Goal: Task Accomplishment & Management: Manage account settings

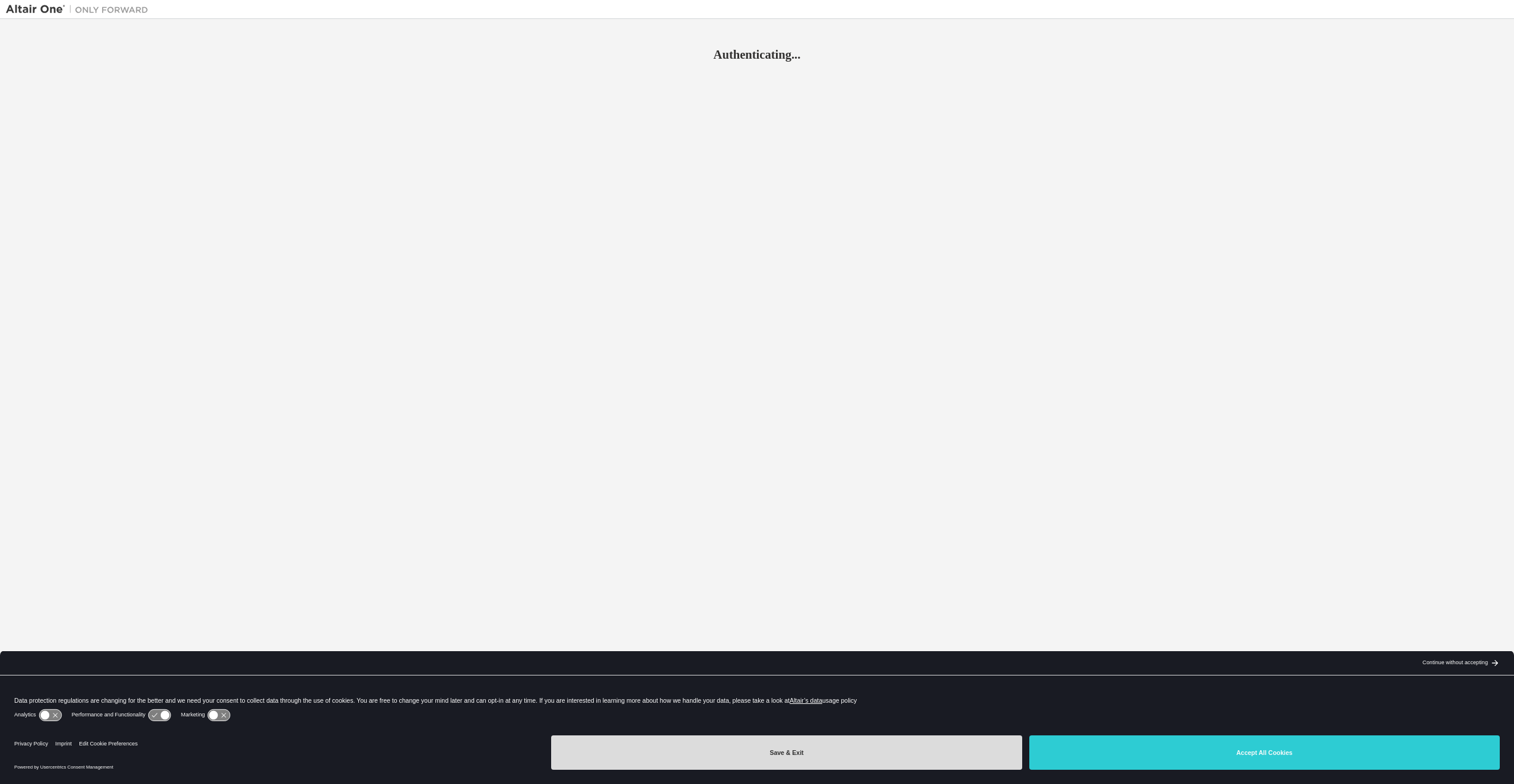
click at [873, 739] on button "Save & Exit" at bounding box center [786, 752] width 470 height 34
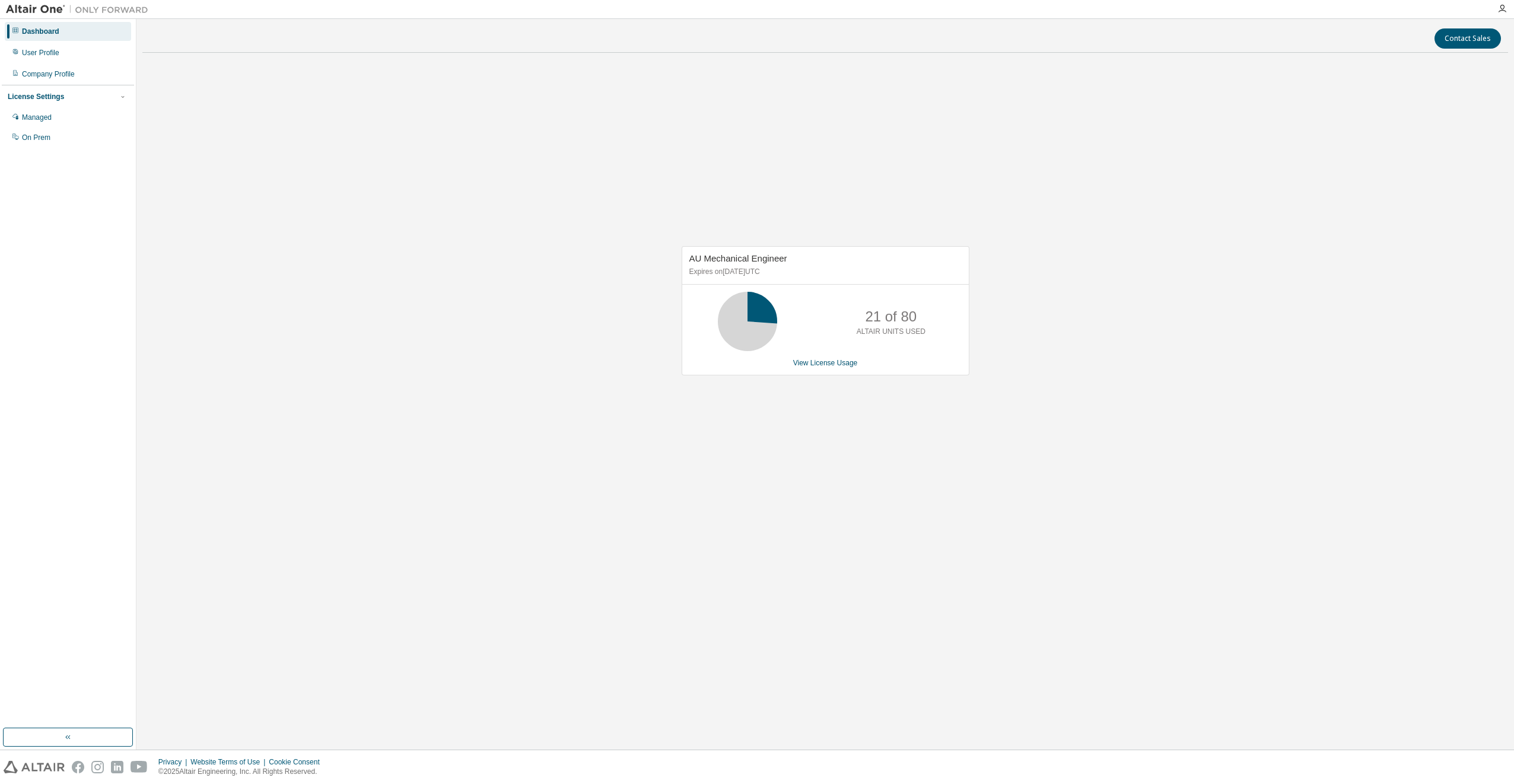
click at [615, 246] on div "AU Mechanical Engineer Expires on [DATE] UTC 21 of 80 ALTAIR UNITS USED View Li…" at bounding box center [825, 316] width 1365 height 509
